Goal: Check status: Check status

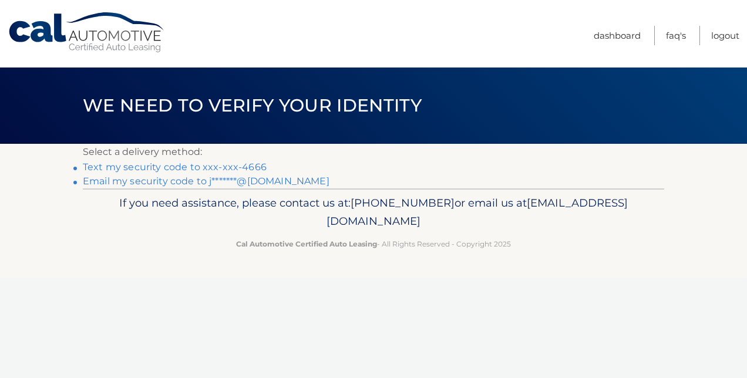
click at [255, 167] on link "Text my security code to xxx-xxx-4666" at bounding box center [175, 166] width 184 height 11
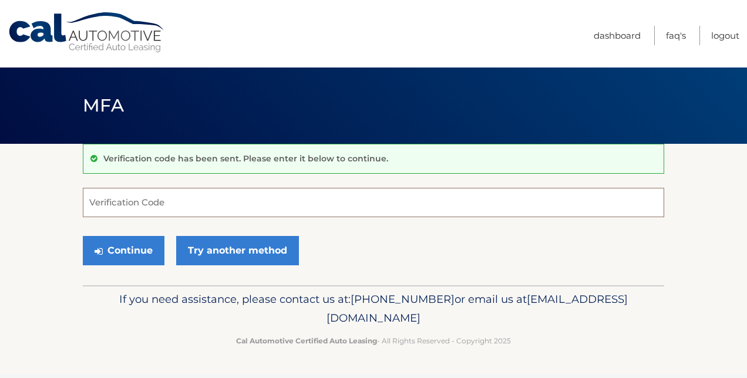
click at [188, 210] on input "Verification Code" at bounding box center [373, 202] width 581 height 29
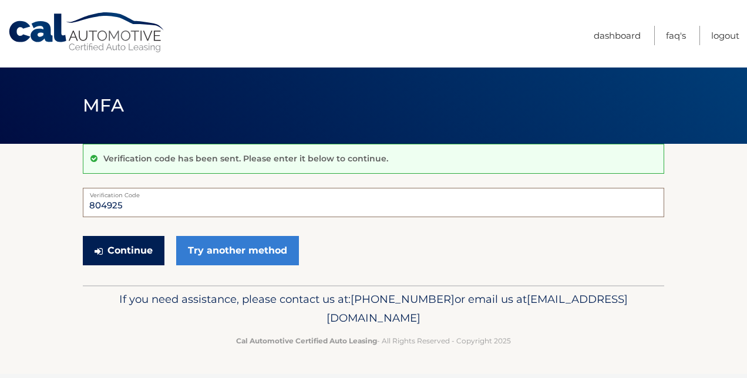
type input "804925"
click at [104, 250] on button "Continue" at bounding box center [124, 250] width 82 height 29
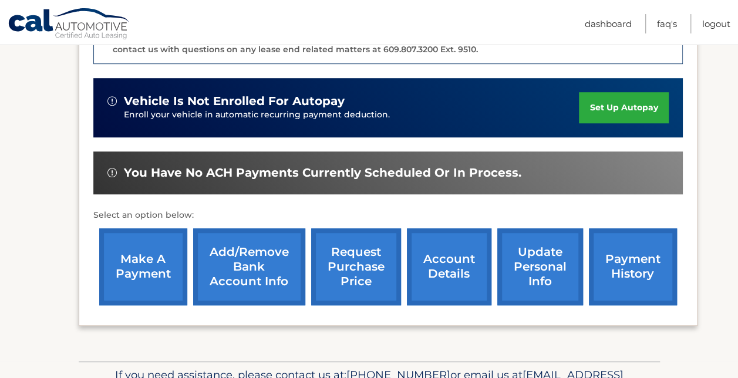
scroll to position [352, 0]
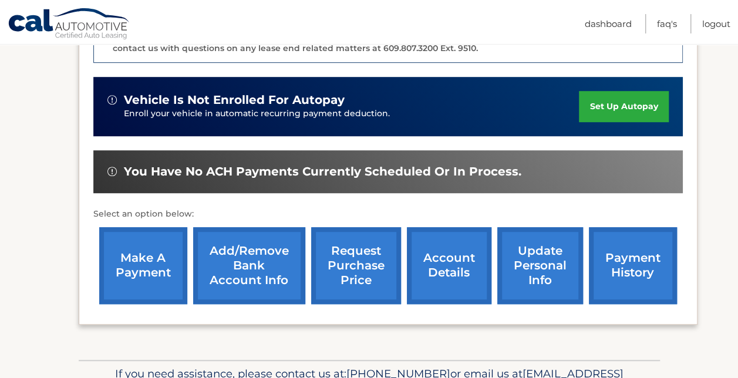
click at [440, 262] on link "account details" at bounding box center [449, 265] width 85 height 77
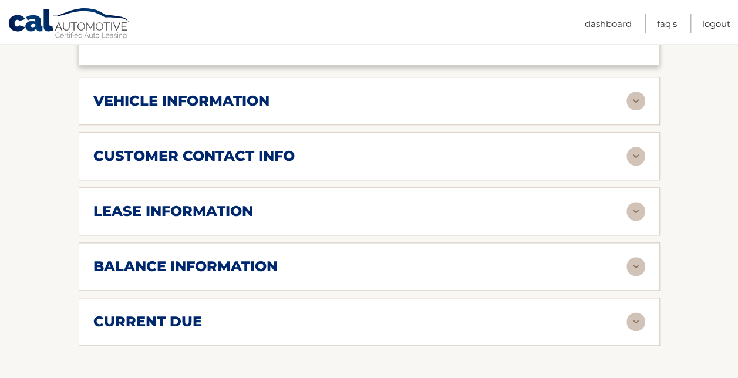
scroll to position [555, 0]
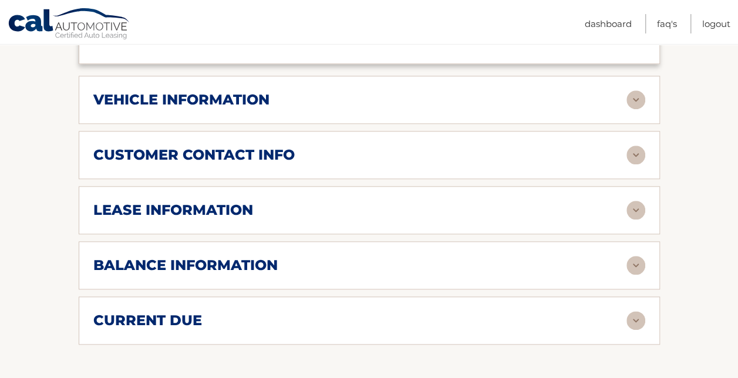
click at [386, 95] on div "vehicle information" at bounding box center [359, 100] width 533 height 18
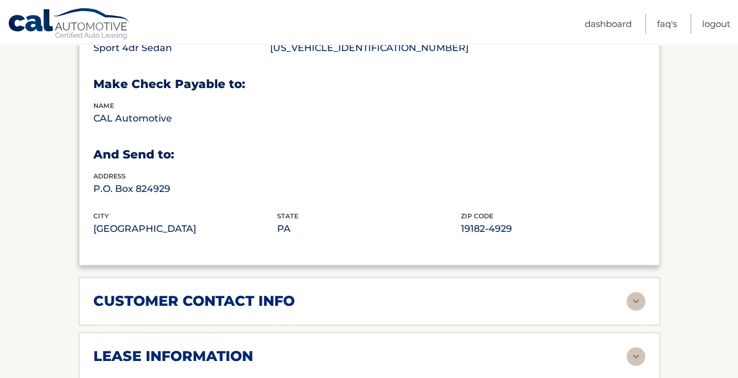
scroll to position [693, 0]
click at [352, 297] on div "customer contact info" at bounding box center [359, 301] width 533 height 18
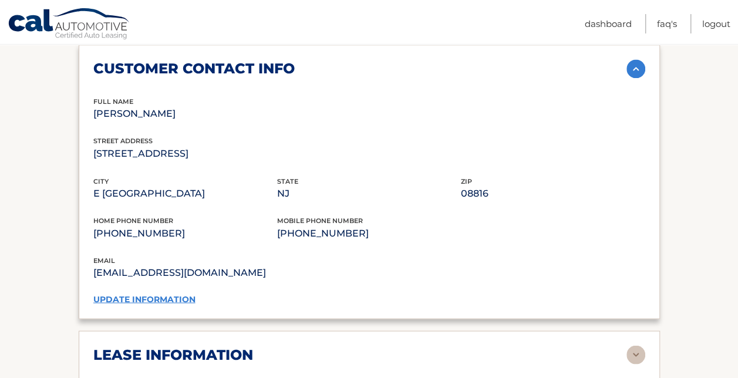
scroll to position [963, 0]
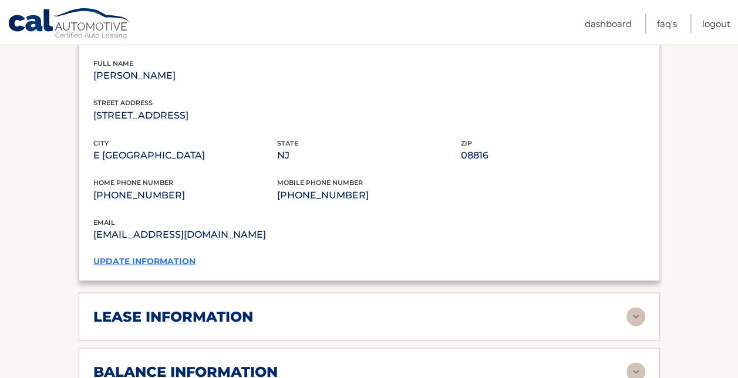
click at [305, 313] on div "lease information" at bounding box center [359, 317] width 533 height 18
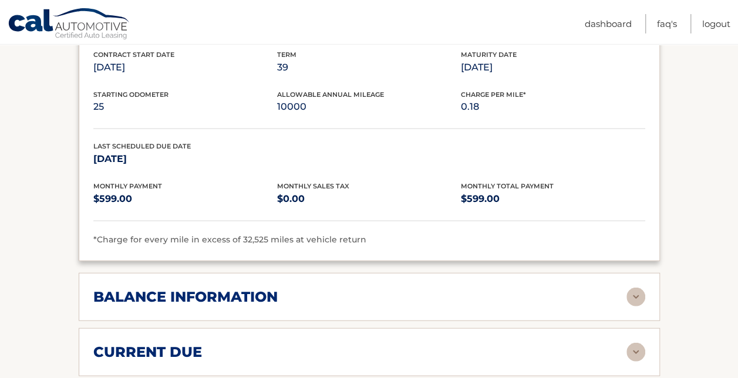
scroll to position [1263, 0]
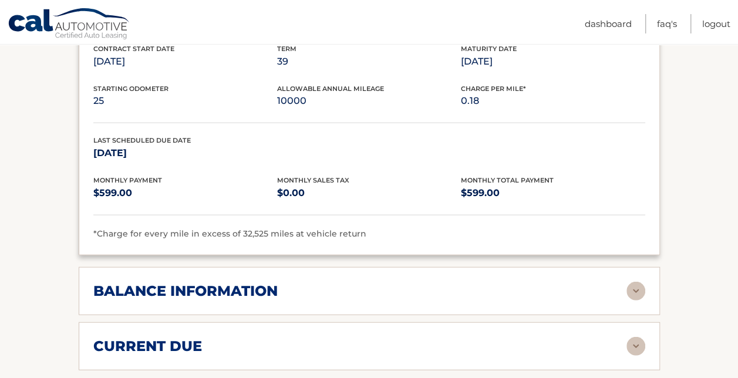
click at [278, 284] on h2 "balance information" at bounding box center [185, 291] width 184 height 18
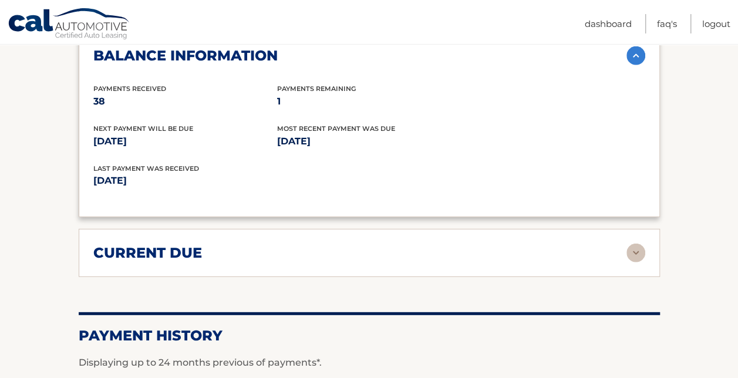
scroll to position [1499, 0]
click at [217, 244] on div "current due" at bounding box center [359, 253] width 533 height 18
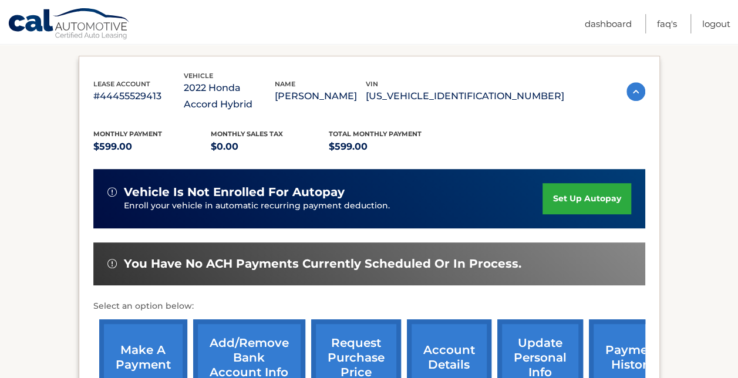
scroll to position [0, 0]
